Goal: Information Seeking & Learning: Learn about a topic

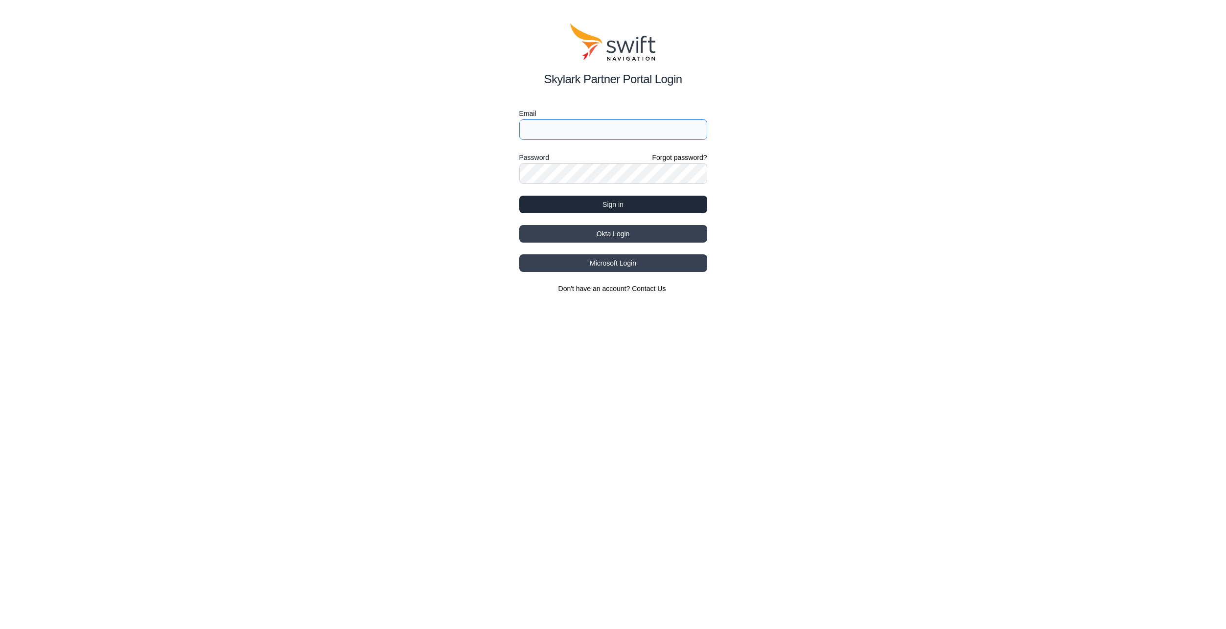
type input "[EMAIL_ADDRESS][DOMAIN_NAME]"
click at [542, 201] on button "Sign in" at bounding box center [613, 205] width 188 height 18
click at [619, 202] on button "Sign in" at bounding box center [613, 205] width 188 height 18
drag, startPoint x: 1153, startPoint y: 453, endPoint x: 1175, endPoint y: 473, distance: 29.5
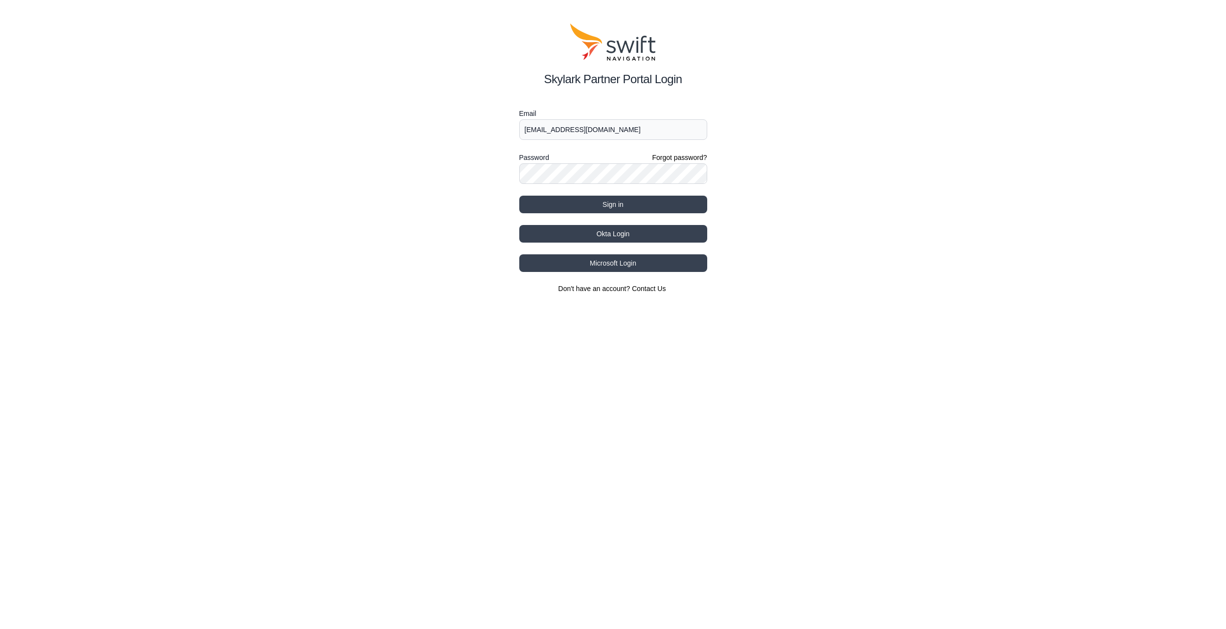
click at [1175, 317] on html "Skylark Partner Portal Login Email claes.johannesson@husqvarnagroup.com Passwor…" at bounding box center [613, 158] width 1226 height 317
click at [1071, 317] on html "Skylark Partner Portal Login Email claes.johannesson@husqvarnagroup.com Passwor…" at bounding box center [613, 158] width 1226 height 317
click at [593, 206] on button "Sign in" at bounding box center [613, 205] width 188 height 18
type input "[EMAIL_ADDRESS][DOMAIN_NAME]"
click at [565, 206] on button "Sign in" at bounding box center [613, 205] width 188 height 18
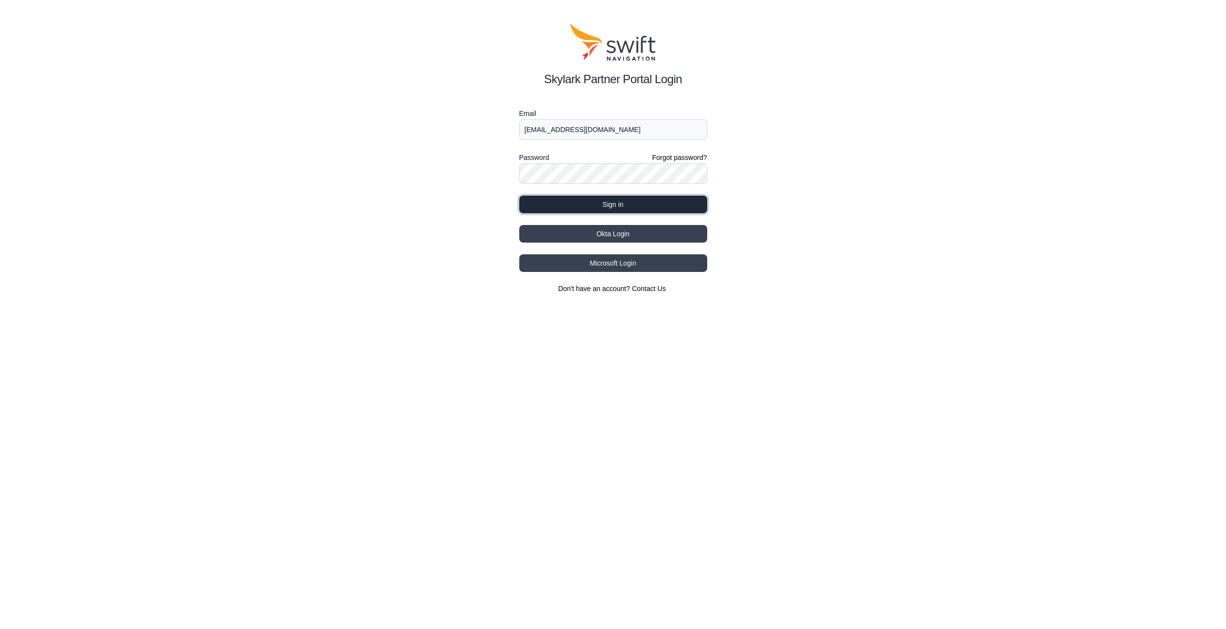
click at [565, 206] on button "Sign in" at bounding box center [613, 205] width 188 height 18
type input "[EMAIL_ADDRESS][DOMAIN_NAME]"
click at [545, 206] on button "Sign in" at bounding box center [613, 205] width 188 height 18
click at [545, 206] on button "Loading..." at bounding box center [613, 205] width 188 height 18
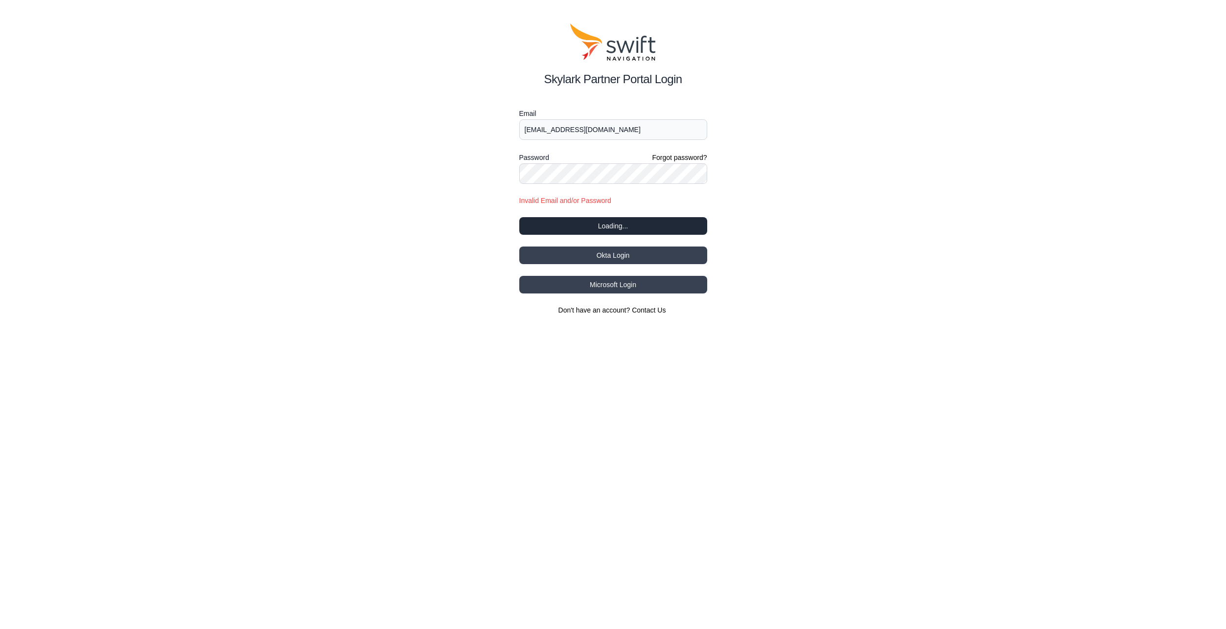
select select
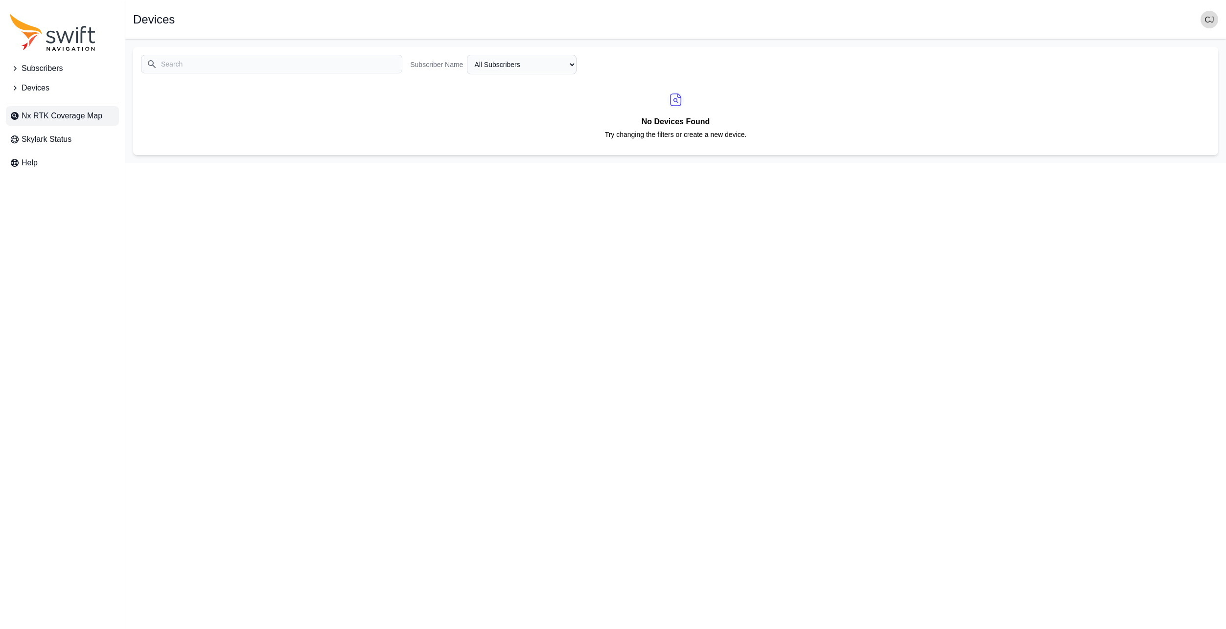
click at [73, 114] on span "Nx RTK Coverage Map" at bounding box center [62, 116] width 81 height 12
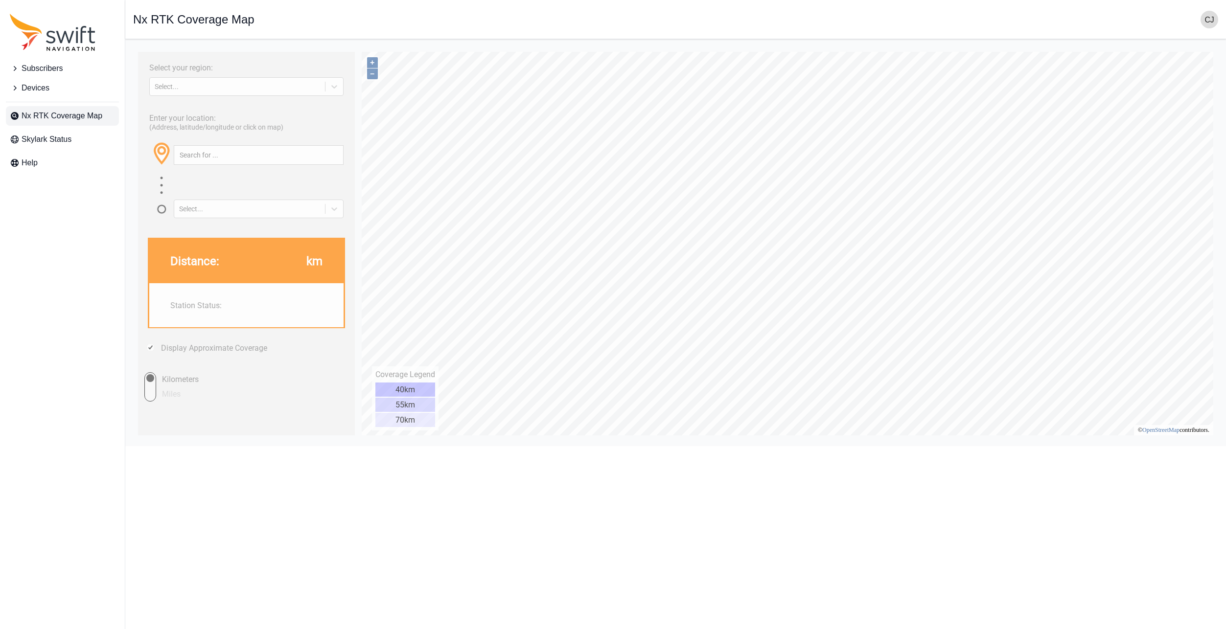
click at [197, 154] on input "text" at bounding box center [258, 155] width 169 height 19
type input "42.84660137035715, 140.68475569594654"
click at [336, 159] on button "button" at bounding box center [335, 155] width 16 height 19
drag, startPoint x: 323, startPoint y: 154, endPoint x: 135, endPoint y: 152, distance: 188.4
click at [135, 47] on html "Select your region: Select... Enter your location: (Address, latitude/longitude…" at bounding box center [675, 47] width 1085 height 0
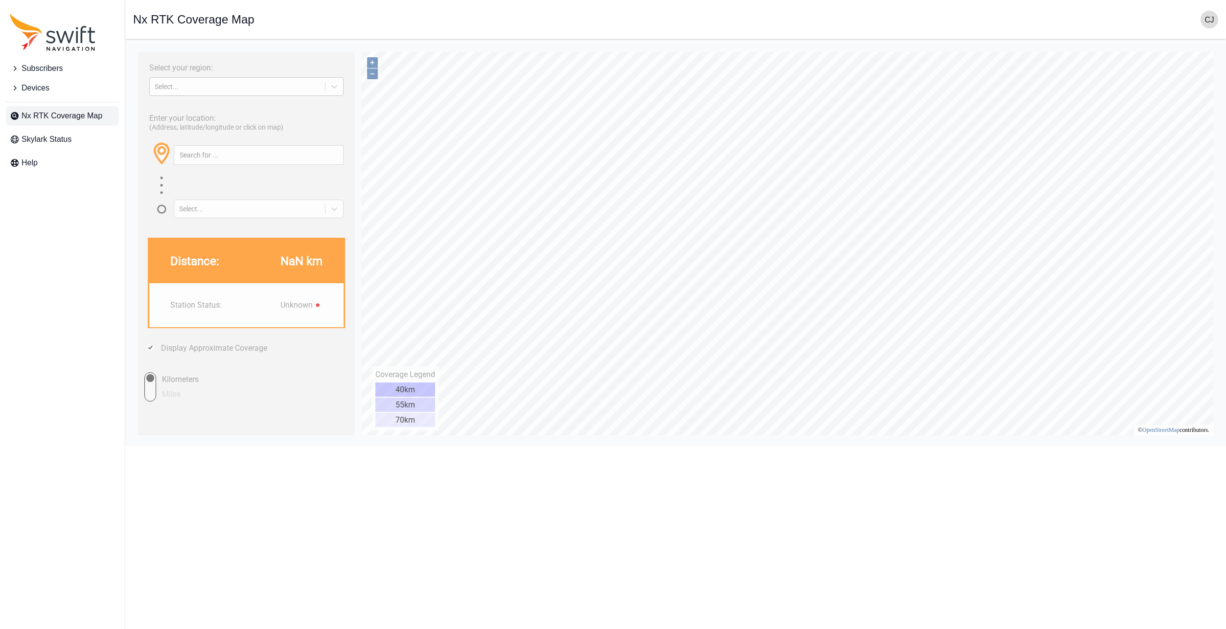
click at [191, 91] on div "Select..." at bounding box center [237, 87] width 175 height 10
click at [189, 137] on div "ASIA PACIFIC" at bounding box center [246, 141] width 194 height 16
click at [231, 157] on input "text" at bounding box center [258, 155] width 169 height 19
paste input "42.84660137035715, 140.68475569594654"
drag, startPoint x: 318, startPoint y: 155, endPoint x: 73, endPoint y: 188, distance: 246.5
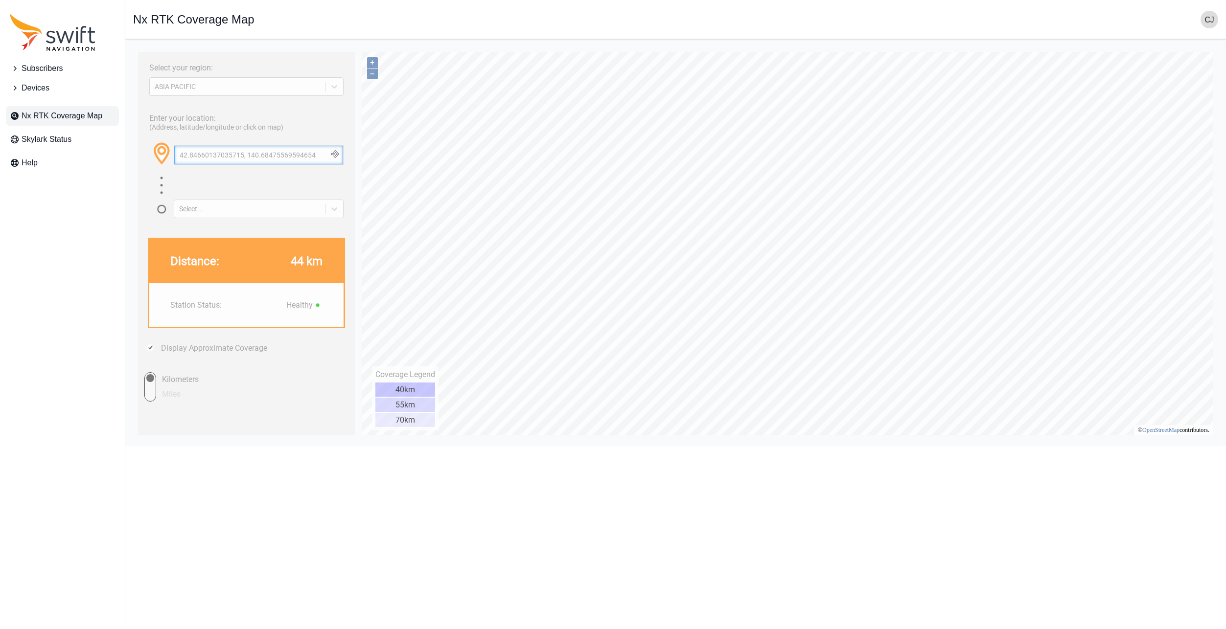
click at [133, 47] on html "Select your region: [GEOGRAPHIC_DATA] PACIFIC Enter your location: (Address, la…" at bounding box center [675, 47] width 1085 height 0
paste input "96249949616006, 140.68913030299709"
type input "42.896249949616006, 140.68913030299709"
